Goal: Book appointment/travel/reservation

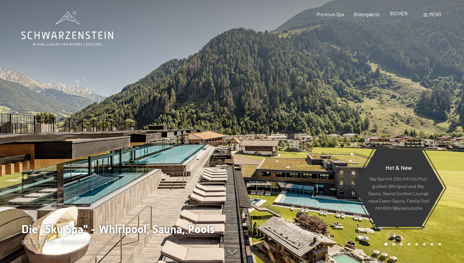
click at [397, 15] on span "BUCHEN" at bounding box center [399, 14] width 18 height 6
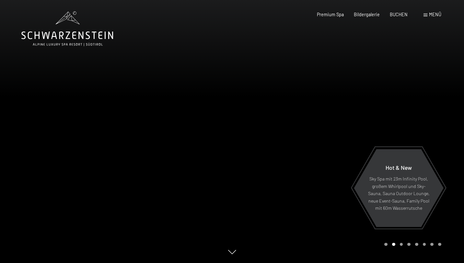
click at [430, 15] on span "Menü" at bounding box center [435, 15] width 12 height 6
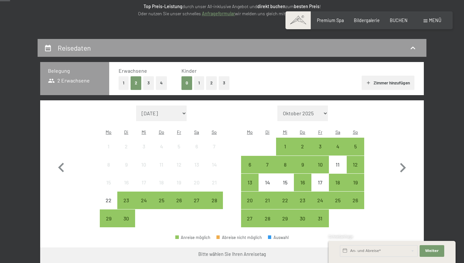
scroll to position [102, 0]
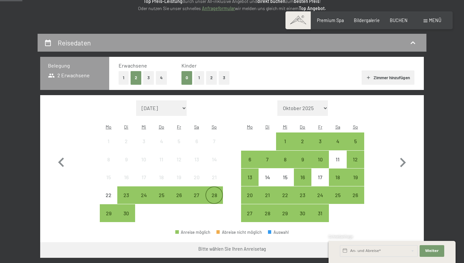
click at [211, 192] on div "28" at bounding box center [214, 200] width 16 height 16
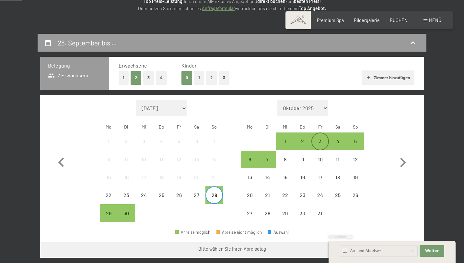
click at [324, 138] on div "3" at bounding box center [320, 146] width 16 height 16
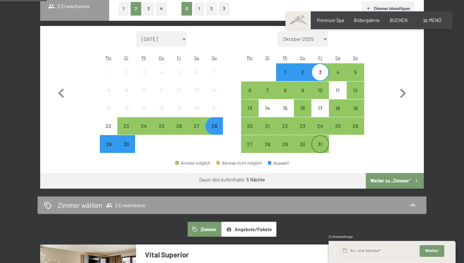
scroll to position [197, 0]
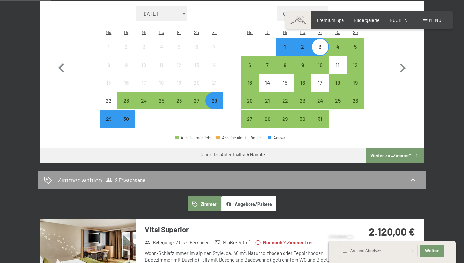
click at [377, 148] on button "Weiter zu „Zimmer“" at bounding box center [395, 156] width 58 height 16
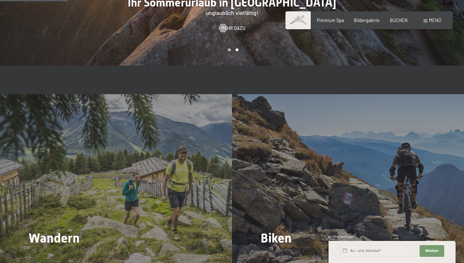
scroll to position [536, 0]
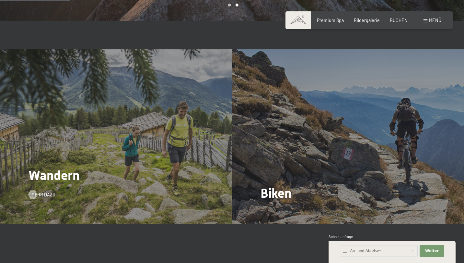
click at [155, 168] on div "Wandern Mehr dazu" at bounding box center [116, 136] width 232 height 174
click at [45, 193] on span "Mehr dazu" at bounding box center [50, 194] width 24 height 6
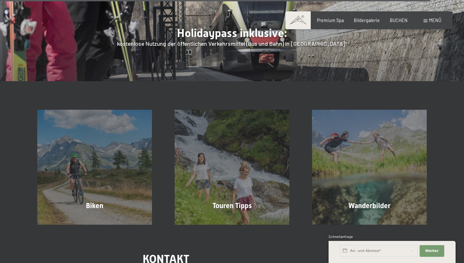
scroll to position [2097, 0]
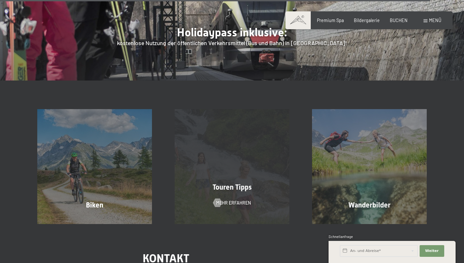
click at [233, 183] on span "Touren Tipps" at bounding box center [232, 187] width 39 height 8
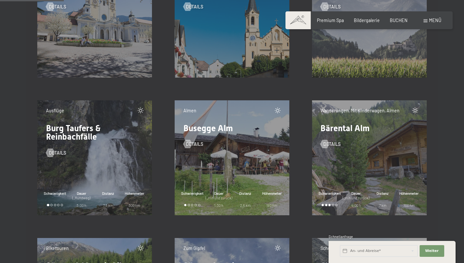
scroll to position [1351, 0]
click at [333, 141] on span "Details" at bounding box center [338, 143] width 17 height 6
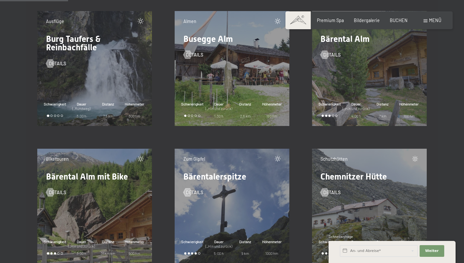
scroll to position [1441, 0]
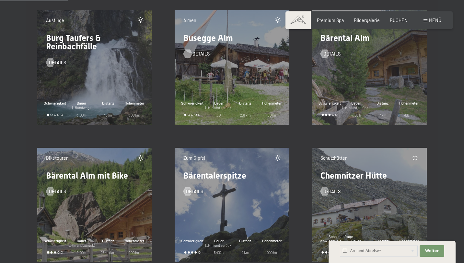
click at [200, 53] on span "Details" at bounding box center [201, 54] width 17 height 6
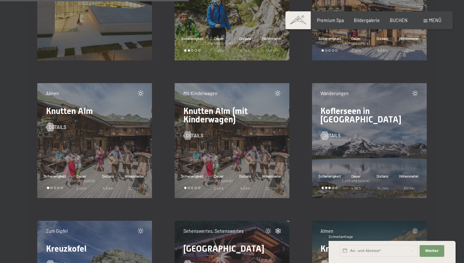
scroll to position [4019, 0]
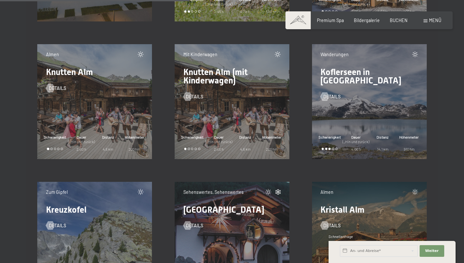
click at [83, 99] on div "Almen Knutten Alm Details Schwierigkeit Dauer (_Hin und zurück) 2:00 h Distanz …" at bounding box center [94, 101] width 114 height 114
click at [60, 87] on span "Details" at bounding box center [63, 88] width 17 height 6
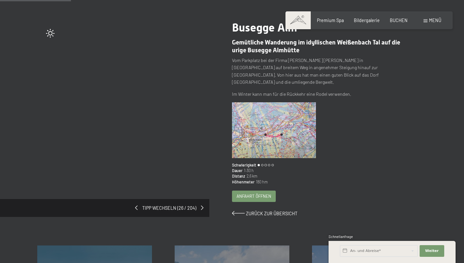
scroll to position [65, 0]
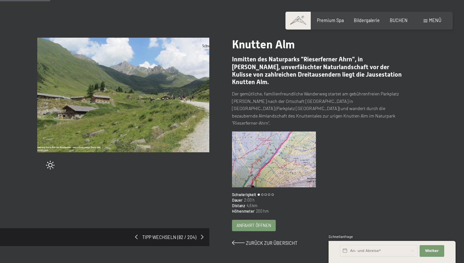
scroll to position [47, 0]
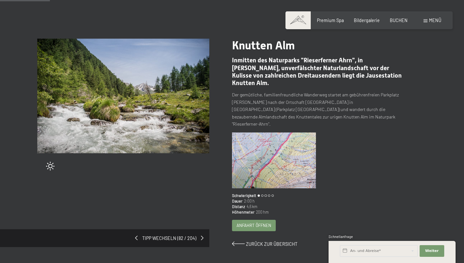
click at [265, 222] on span "Anfahrt öffnen" at bounding box center [254, 225] width 35 height 6
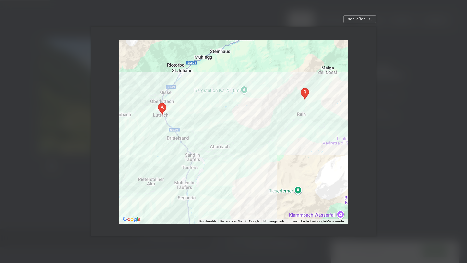
click at [357, 25] on div "← Nach links → Nach rechts ↑ Nach oben ↓ Nach unten + Heranzoomen - Herauszoome…" at bounding box center [233, 131] width 303 height 227
click at [363, 15] on div "schließen" at bounding box center [359, 19] width 33 height 8
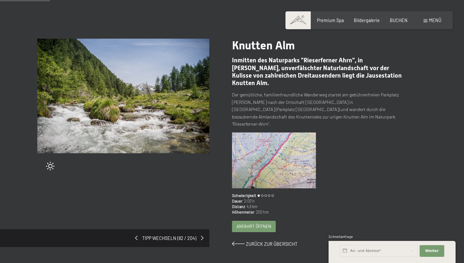
click at [276, 156] on img at bounding box center [274, 160] width 84 height 56
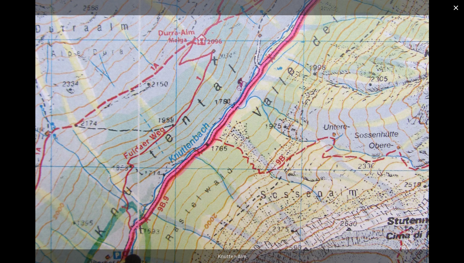
click at [455, 8] on button "Close gallery" at bounding box center [456, 7] width 16 height 15
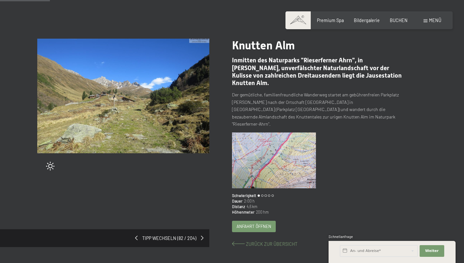
click at [272, 241] on span "Zurück zur Übersicht" at bounding box center [272, 244] width 52 height 6
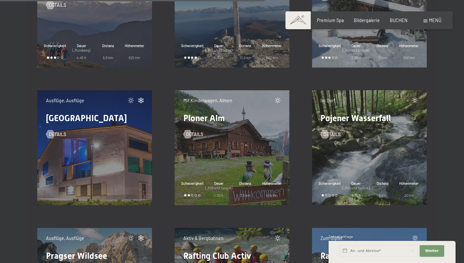
scroll to position [5639, 0]
